Goal: Information Seeking & Learning: Check status

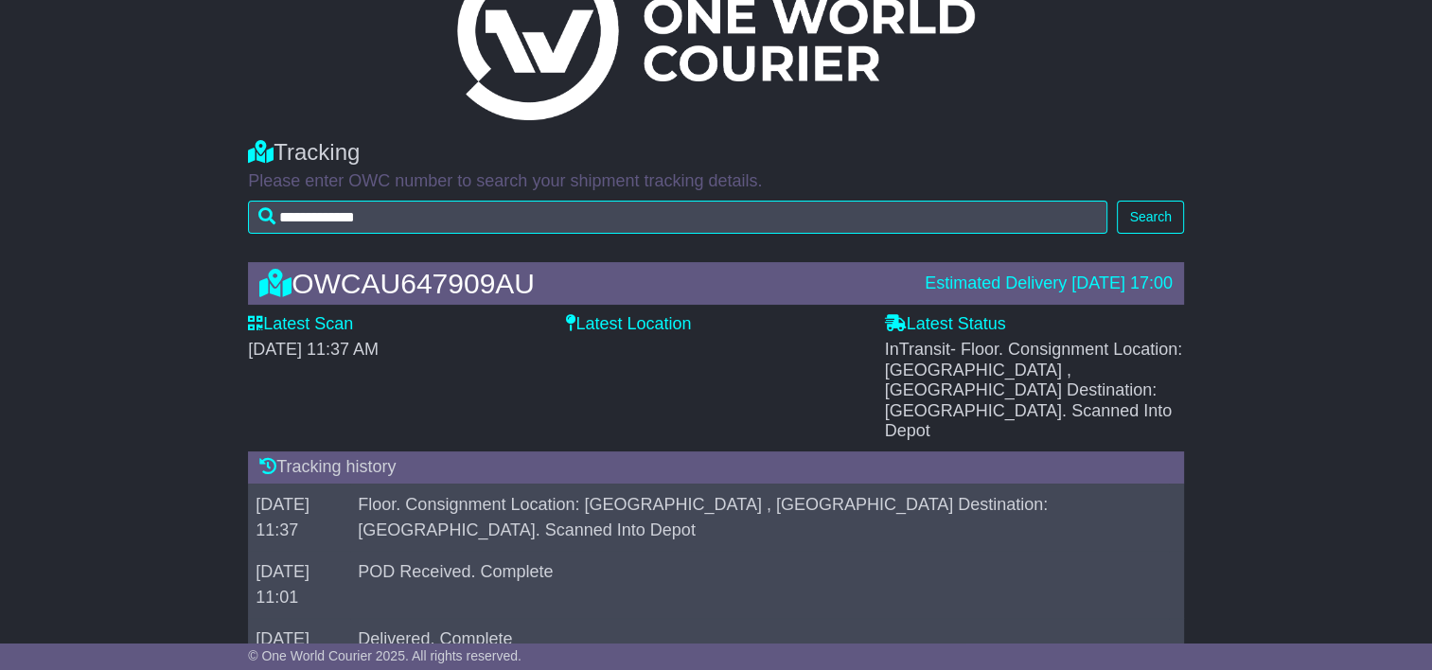
scroll to position [189, 0]
